Goal: Task Accomplishment & Management: Manage account settings

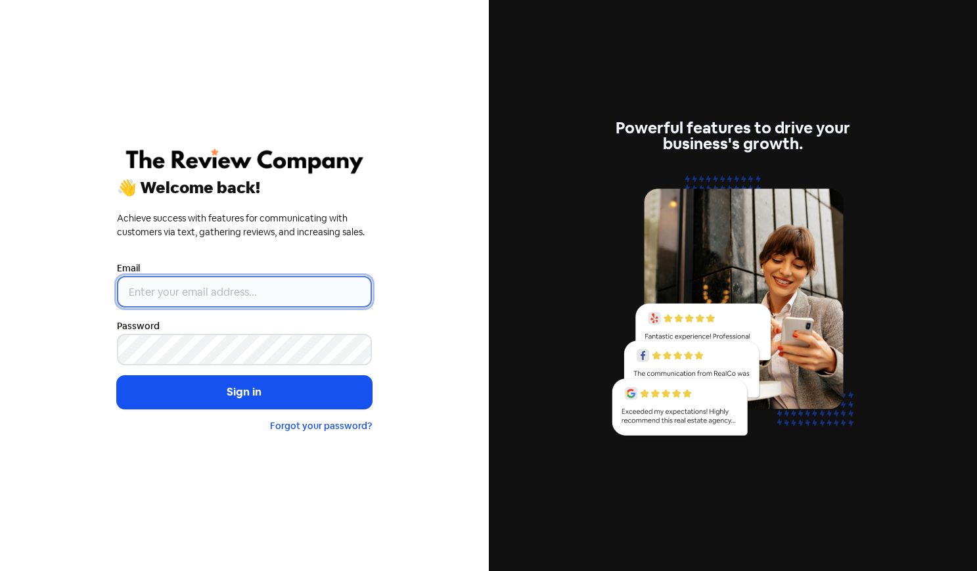
type input "[EMAIL_ADDRESS][DOMAIN_NAME]"
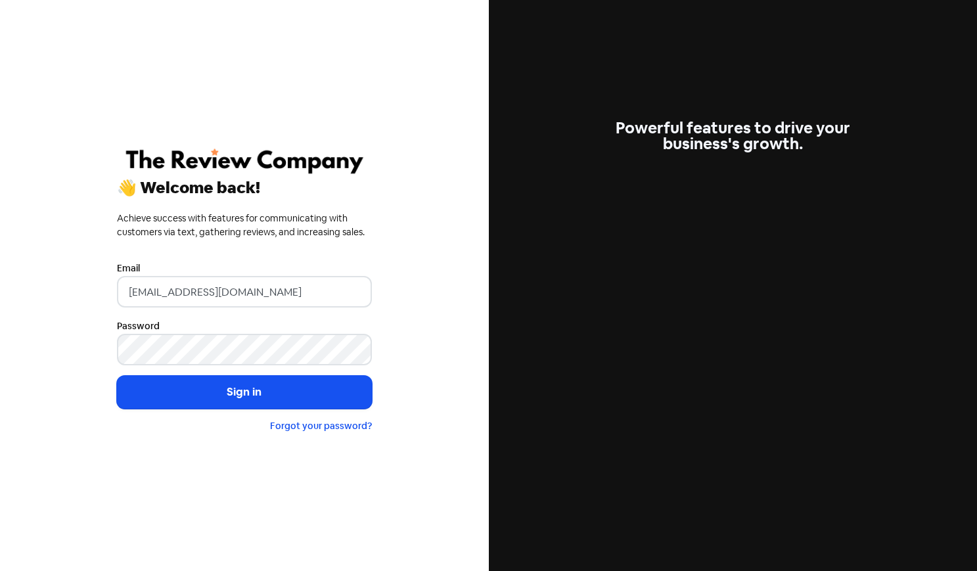
click at [644, 516] on div "Powerful features to drive your business's growth." at bounding box center [733, 285] width 489 height 571
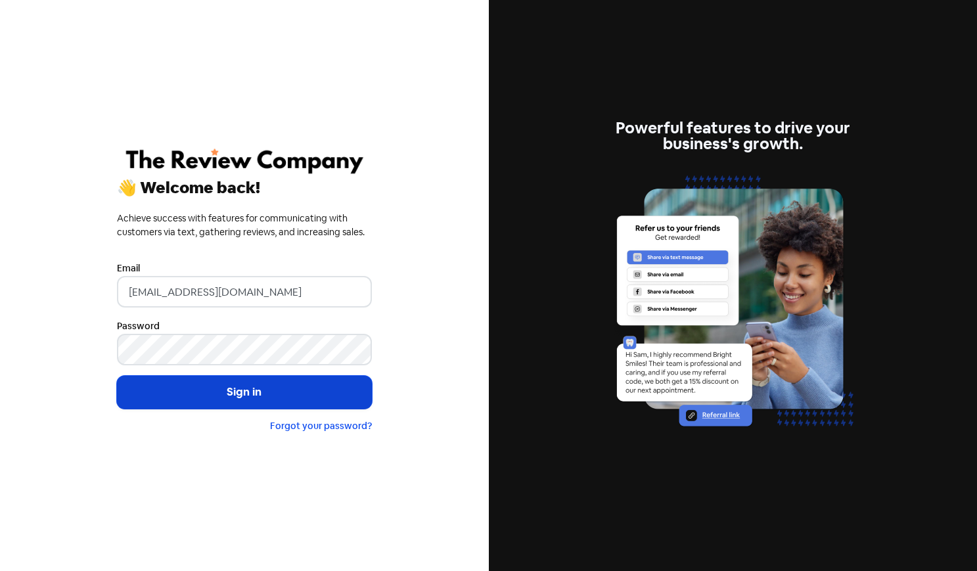
click at [259, 403] on button "Sign in" at bounding box center [244, 392] width 255 height 33
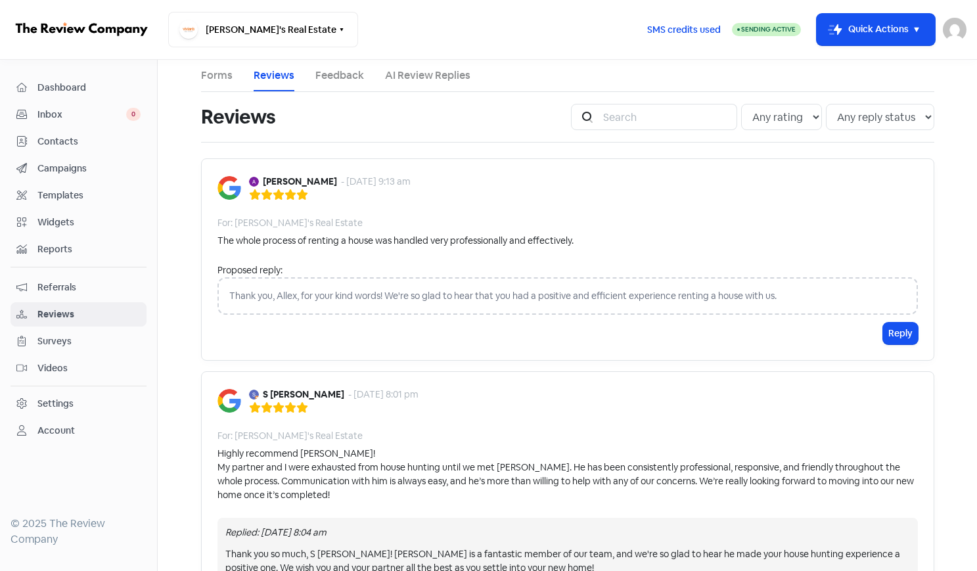
click at [591, 235] on div "The whole process of renting a house was handled very professionally and effect…" at bounding box center [567, 241] width 700 height 14
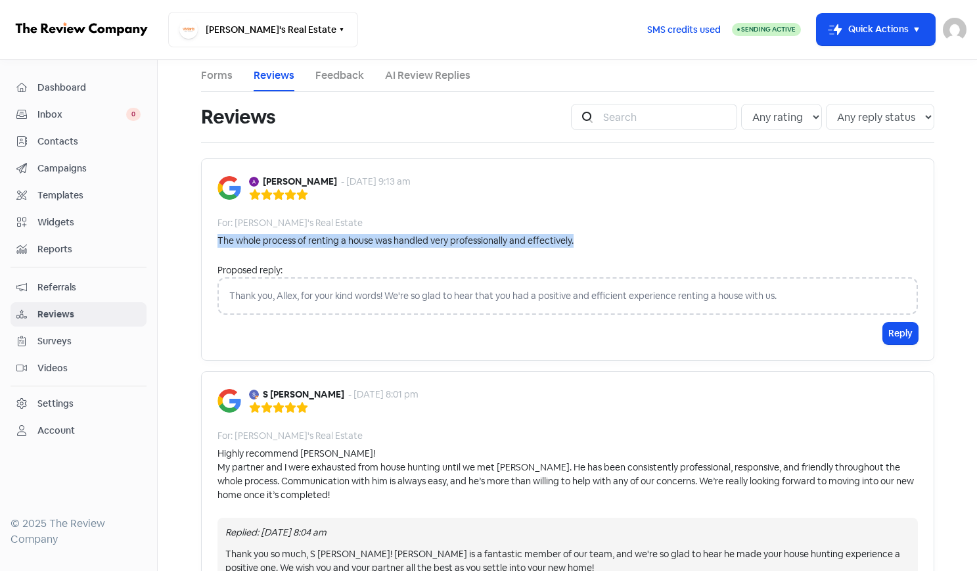
drag, startPoint x: 585, startPoint y: 237, endPoint x: 210, endPoint y: 235, distance: 375.1
click at [210, 235] on div "Allex Rodrigues - 14 Oct 2025, 9:13 am For: Vivian's Real Estate The whole proc…" at bounding box center [567, 259] width 733 height 202
copy div "The whole process of renting a house was handled very professionally and effect…"
click at [218, 78] on link "Forms" at bounding box center [217, 76] width 32 height 16
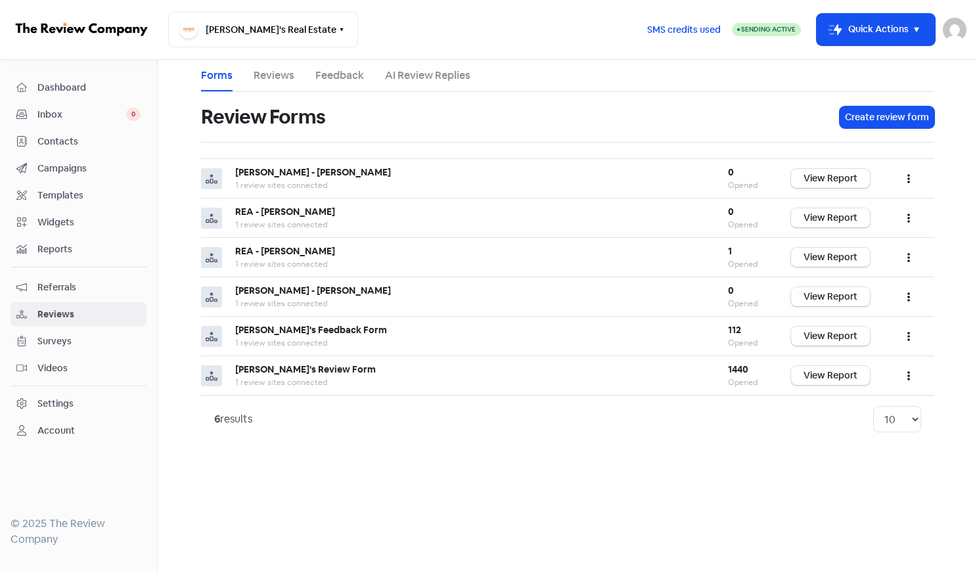
click at [290, 82] on link "Reviews" at bounding box center [274, 76] width 41 height 16
